Goal: Task Accomplishment & Management: Manage account settings

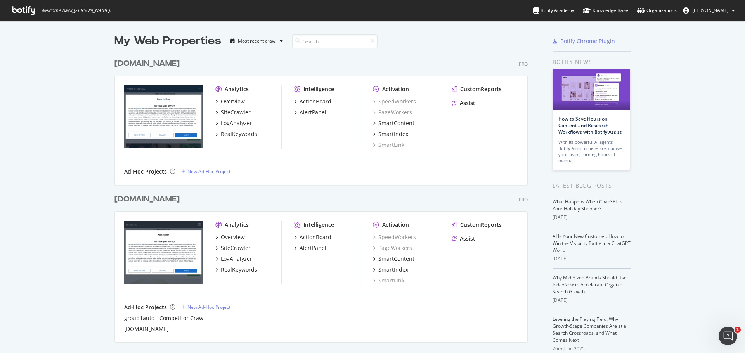
scroll to position [348, 733]
click at [156, 62] on div "[DOMAIN_NAME]" at bounding box center [146, 63] width 65 height 11
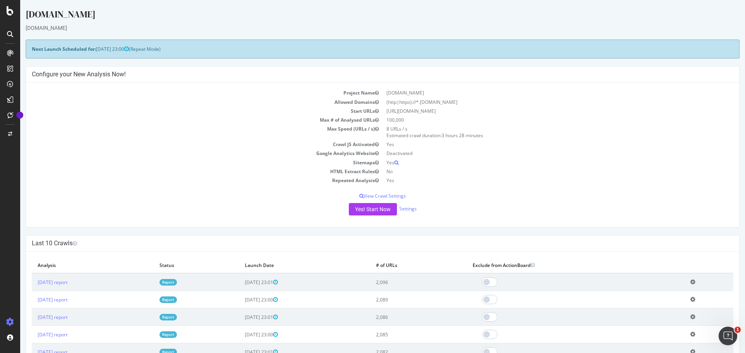
click at [14, 322] on icon at bounding box center [10, 323] width 8 height 8
click at [40, 285] on div "Project settings" at bounding box center [40, 287] width 33 height 6
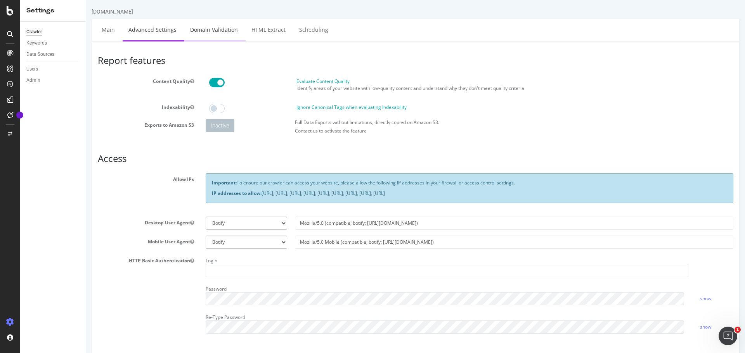
click at [224, 29] on link "Domain Validation" at bounding box center [213, 29] width 59 height 21
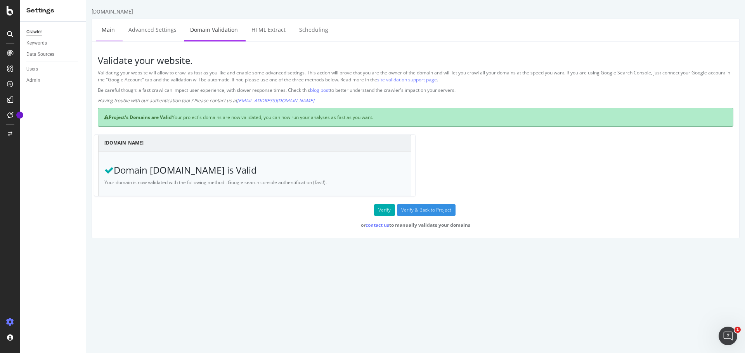
click at [113, 28] on link "Main" at bounding box center [108, 29] width 25 height 21
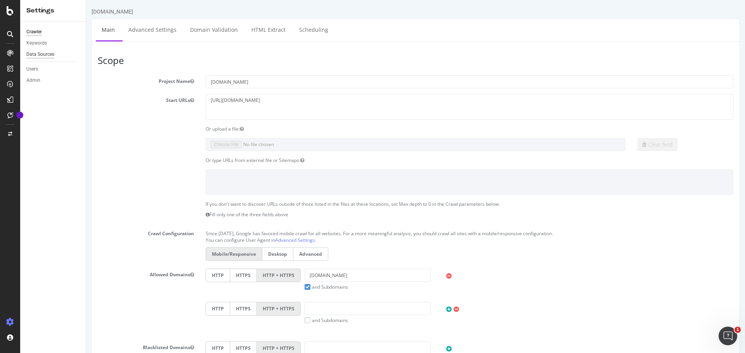
click at [40, 54] on div "Data Sources" at bounding box center [40, 54] width 28 height 8
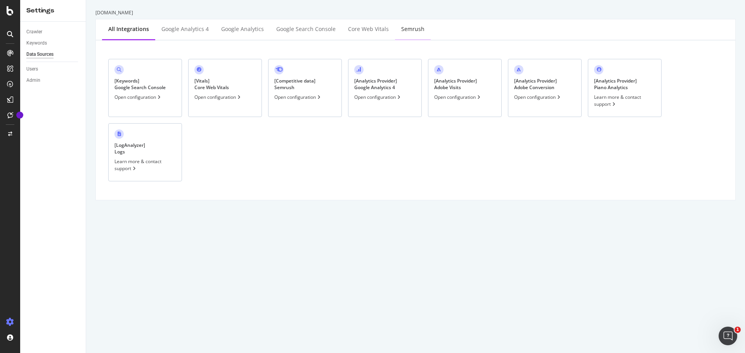
click at [413, 36] on div "Semrush" at bounding box center [413, 29] width 36 height 21
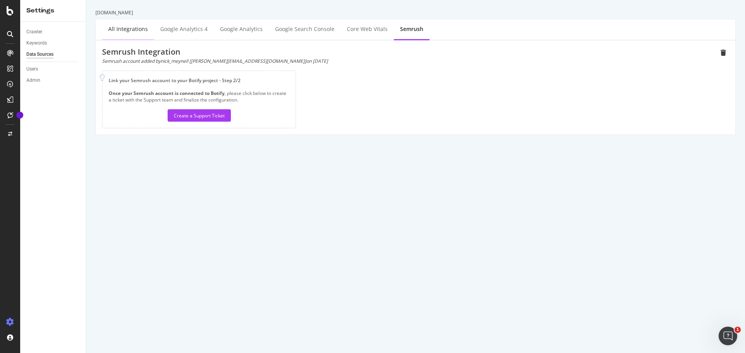
click at [121, 32] on div "All integrations" at bounding box center [128, 29] width 40 height 8
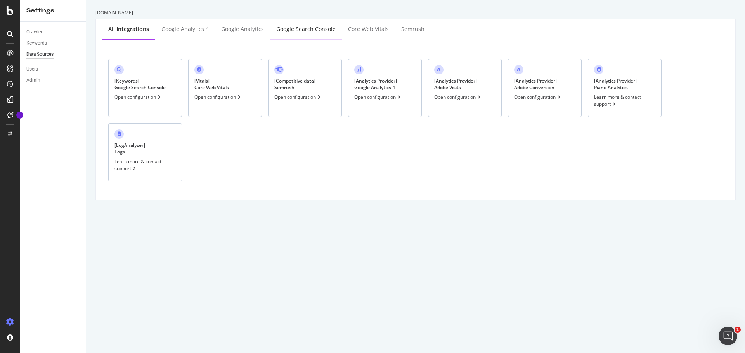
click at [309, 33] on div "Google Search Console" at bounding box center [306, 29] width 72 height 21
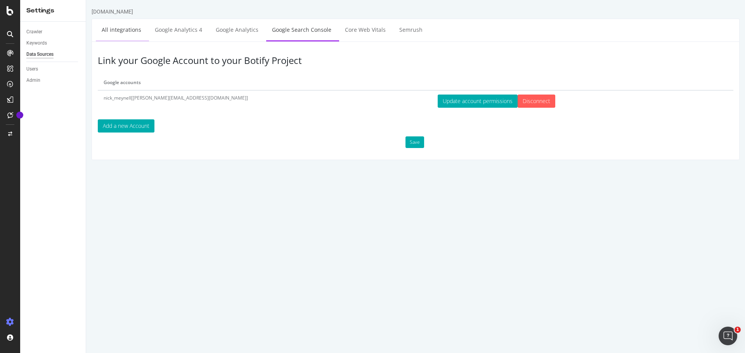
click at [118, 34] on link "All integrations" at bounding box center [121, 29] width 51 height 21
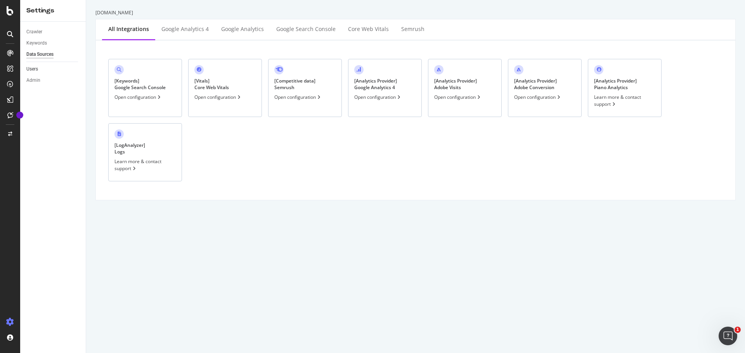
click at [43, 72] on link "Users" at bounding box center [53, 69] width 54 height 8
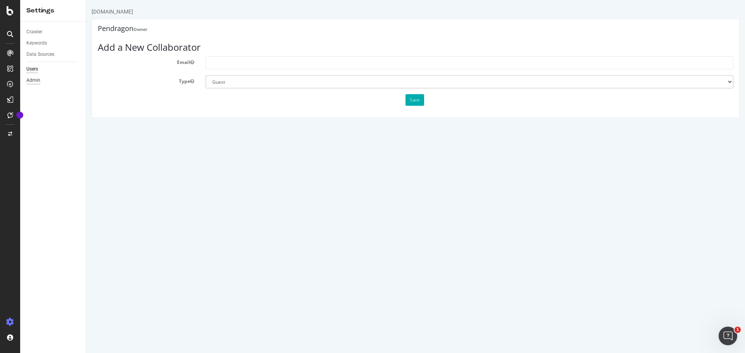
click at [38, 81] on div "Admin" at bounding box center [33, 80] width 14 height 8
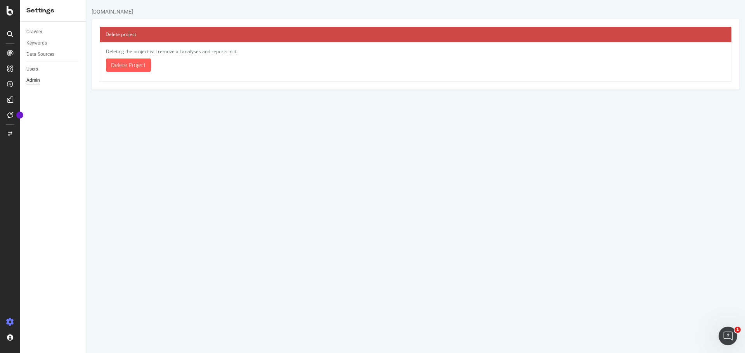
click at [40, 66] on link "Users" at bounding box center [53, 69] width 54 height 8
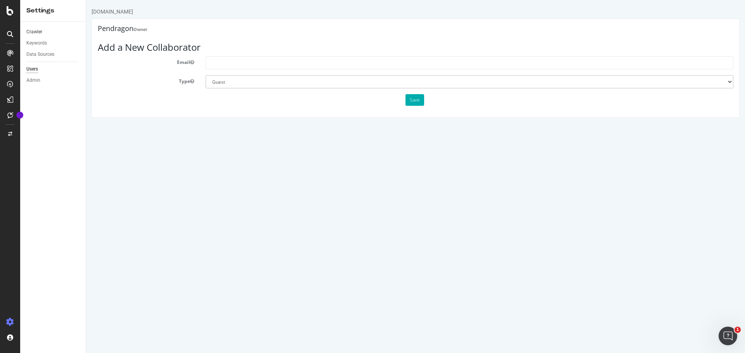
click at [43, 34] on link "Crawler" at bounding box center [53, 32] width 54 height 8
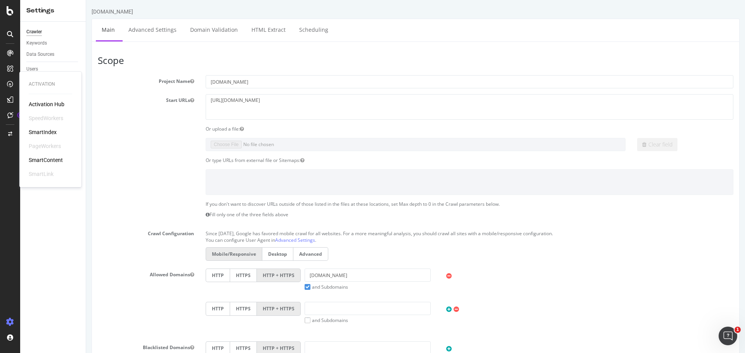
click at [52, 131] on div "SmartIndex" at bounding box center [43, 132] width 28 height 8
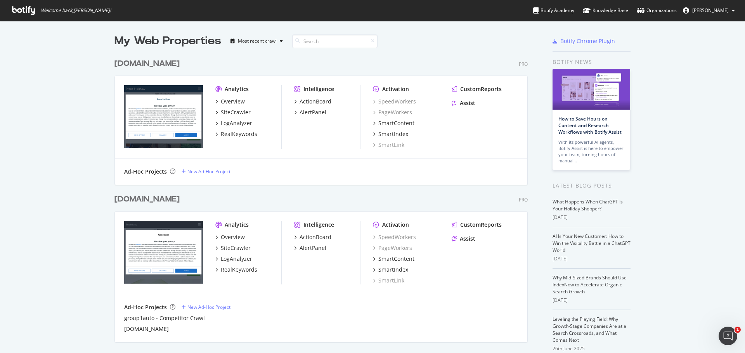
click at [157, 202] on div "[DOMAIN_NAME]" at bounding box center [146, 199] width 65 height 11
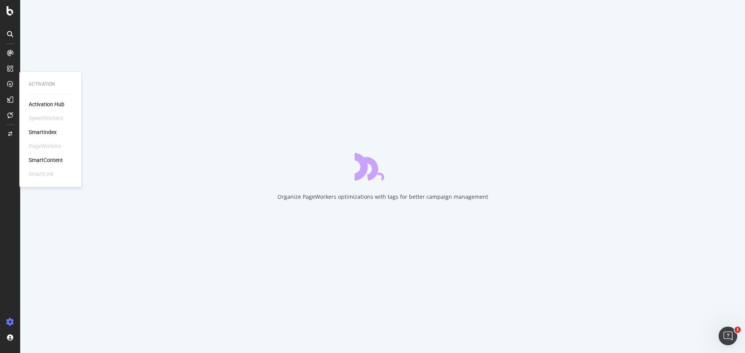
click at [50, 132] on div "SmartIndex" at bounding box center [43, 132] width 28 height 8
